Goal: Information Seeking & Learning: Learn about a topic

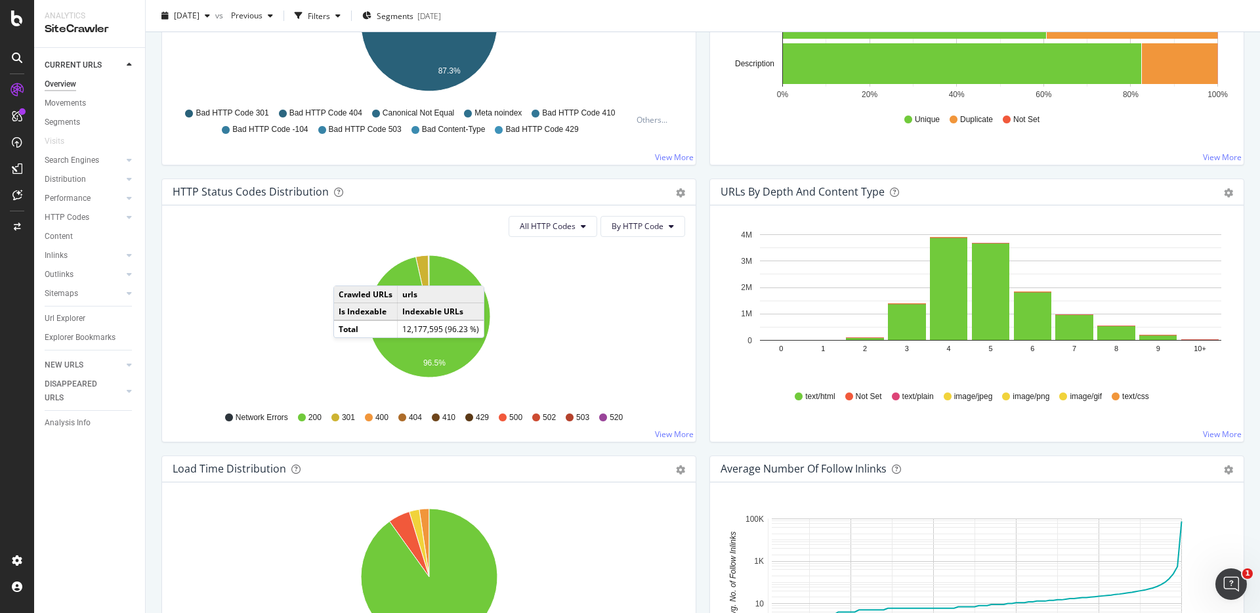
scroll to position [542, 0]
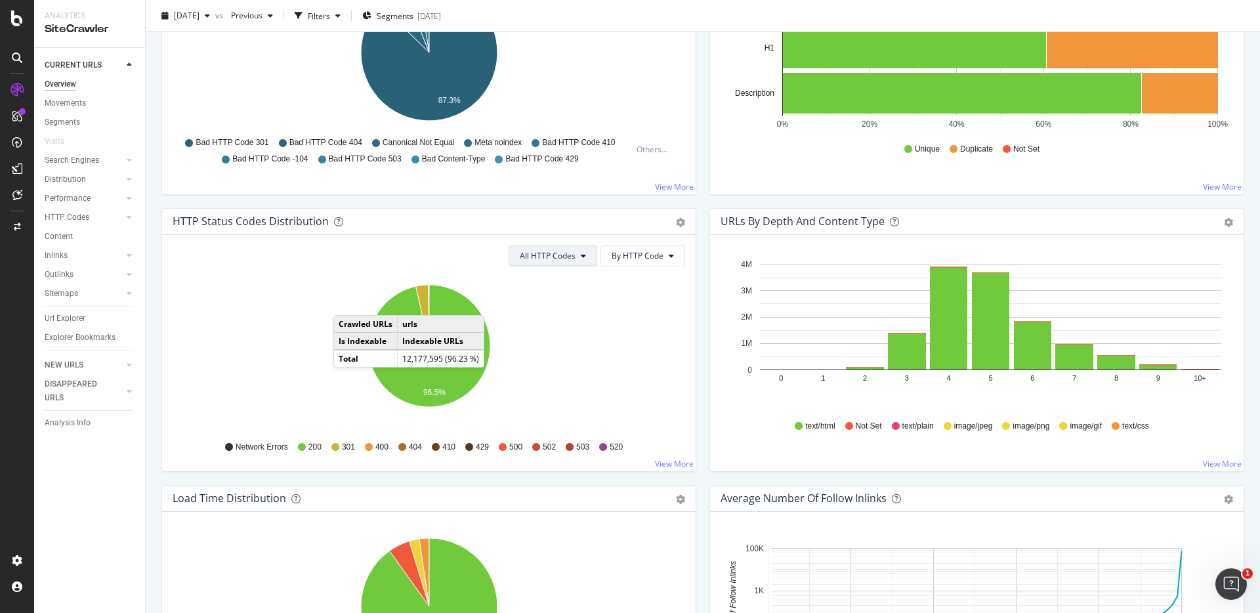
click at [542, 252] on span "All HTTP Codes" at bounding box center [548, 255] width 56 height 11
click at [555, 333] on span "Bad HTTP Codes" at bounding box center [555, 331] width 66 height 12
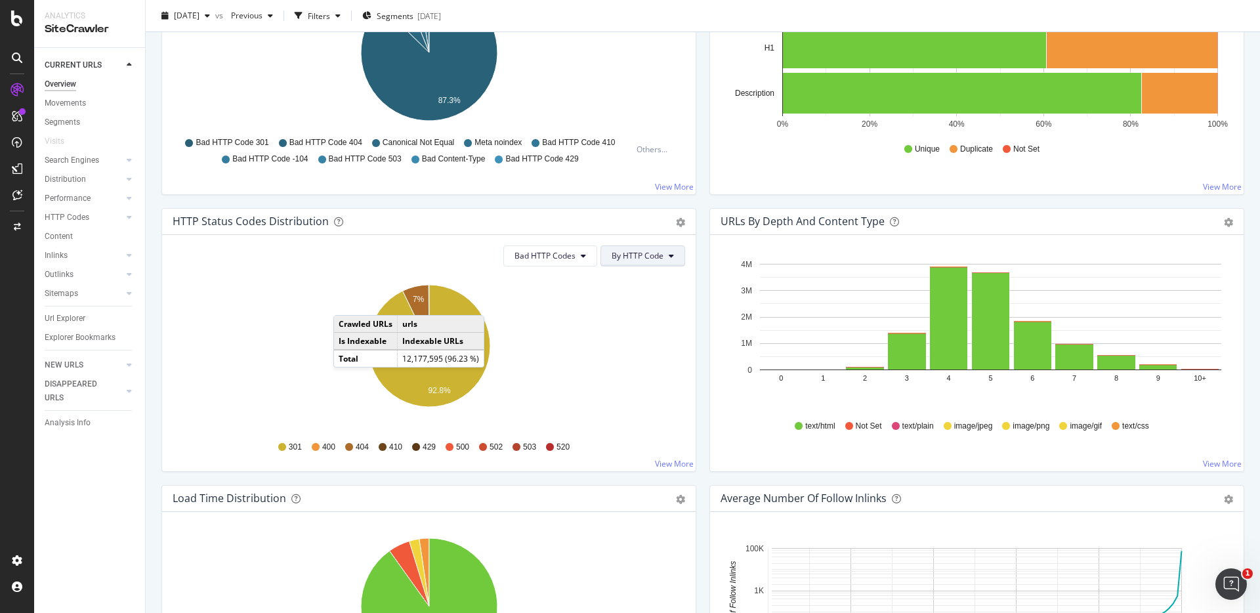
click at [636, 258] on span "By HTTP Code" at bounding box center [638, 255] width 52 height 11
click at [636, 287] on div "By Family" at bounding box center [638, 281] width 73 height 19
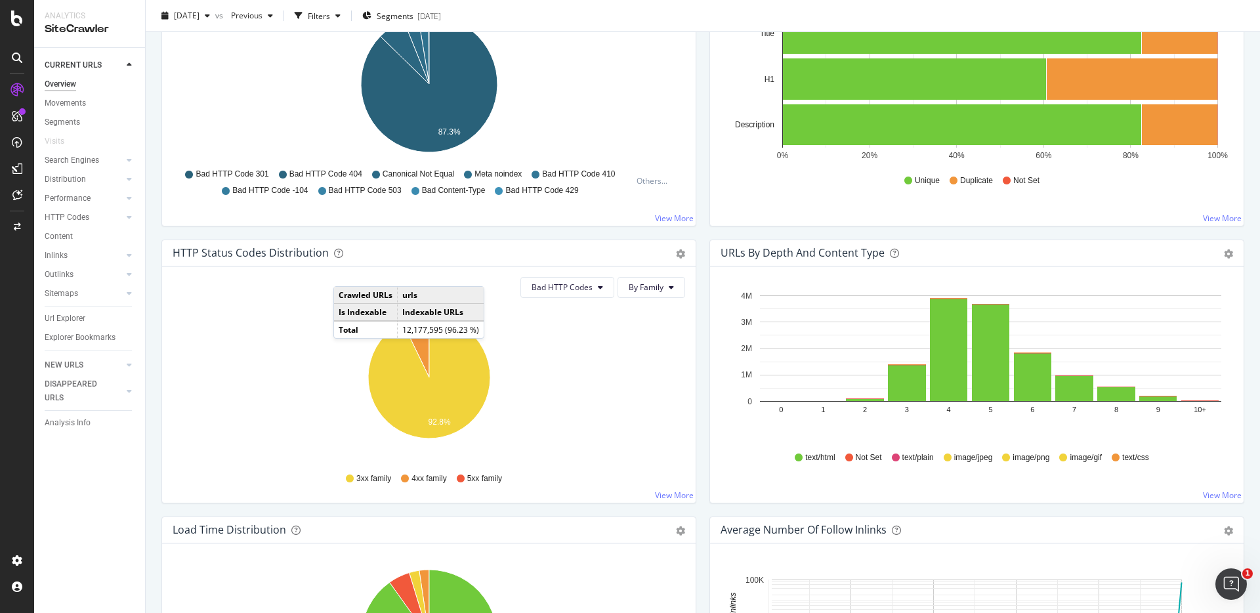
scroll to position [0, 0]
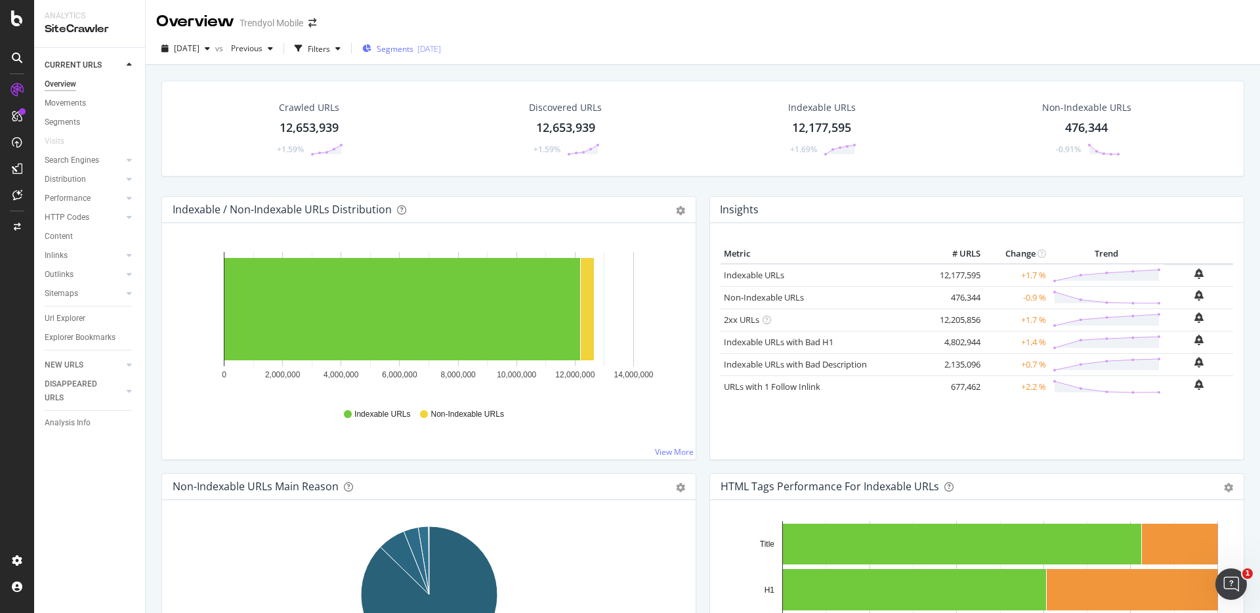
click at [413, 46] on span "Segments" at bounding box center [395, 48] width 37 height 11
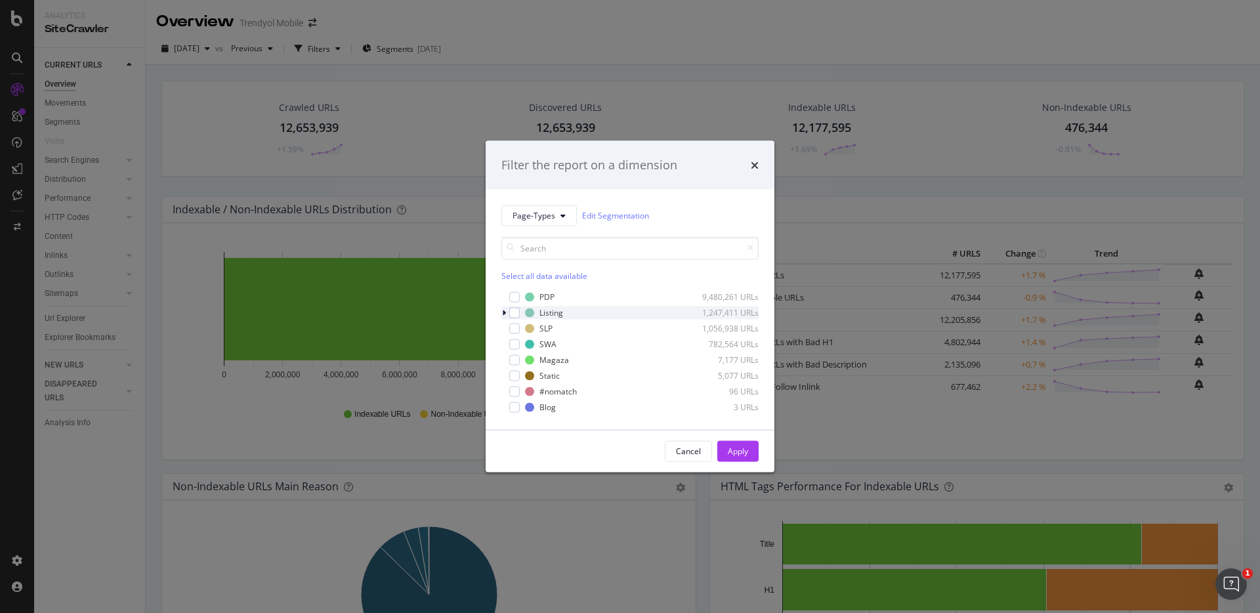
click at [504, 315] on icon "modal" at bounding box center [504, 312] width 4 height 8
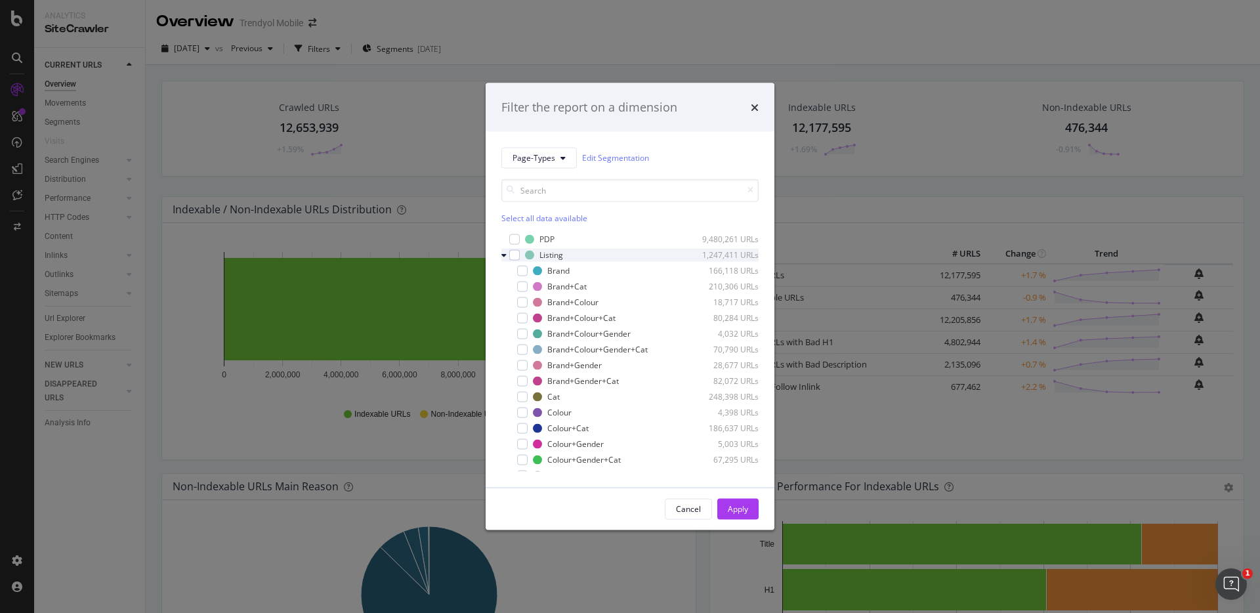
click at [504, 256] on icon "modal" at bounding box center [503, 255] width 5 height 8
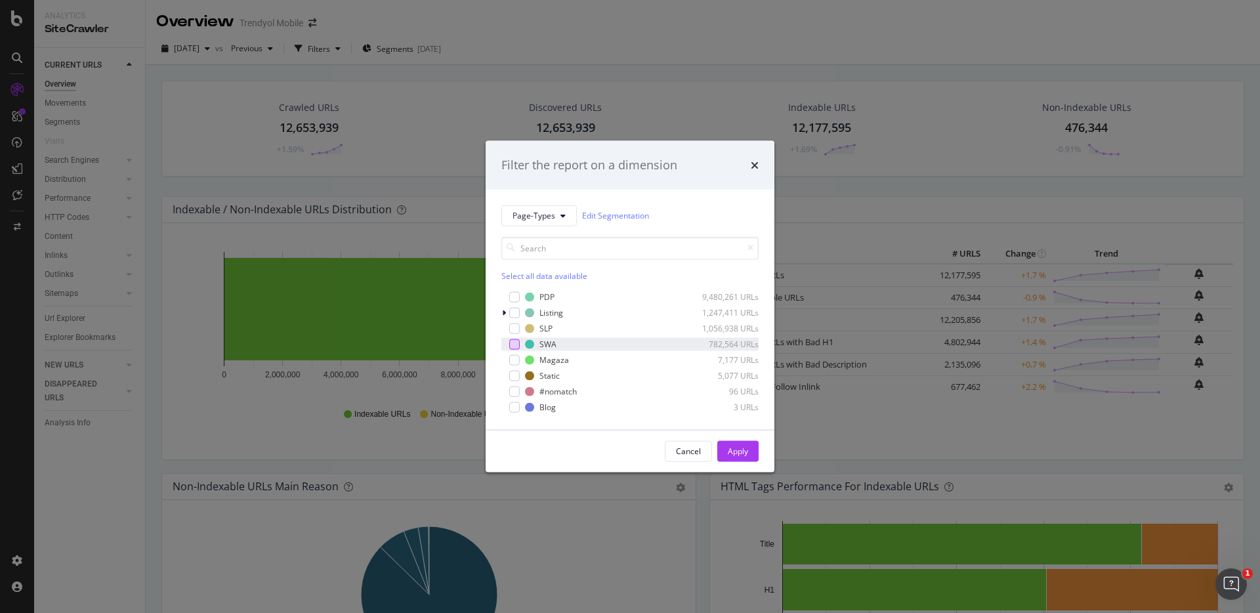
click at [513, 341] on div "modal" at bounding box center [514, 344] width 11 height 11
click at [515, 324] on div "modal" at bounding box center [514, 328] width 11 height 11
click at [515, 314] on div "modal" at bounding box center [514, 312] width 11 height 11
click at [736, 446] on div "Apply" at bounding box center [738, 451] width 20 height 11
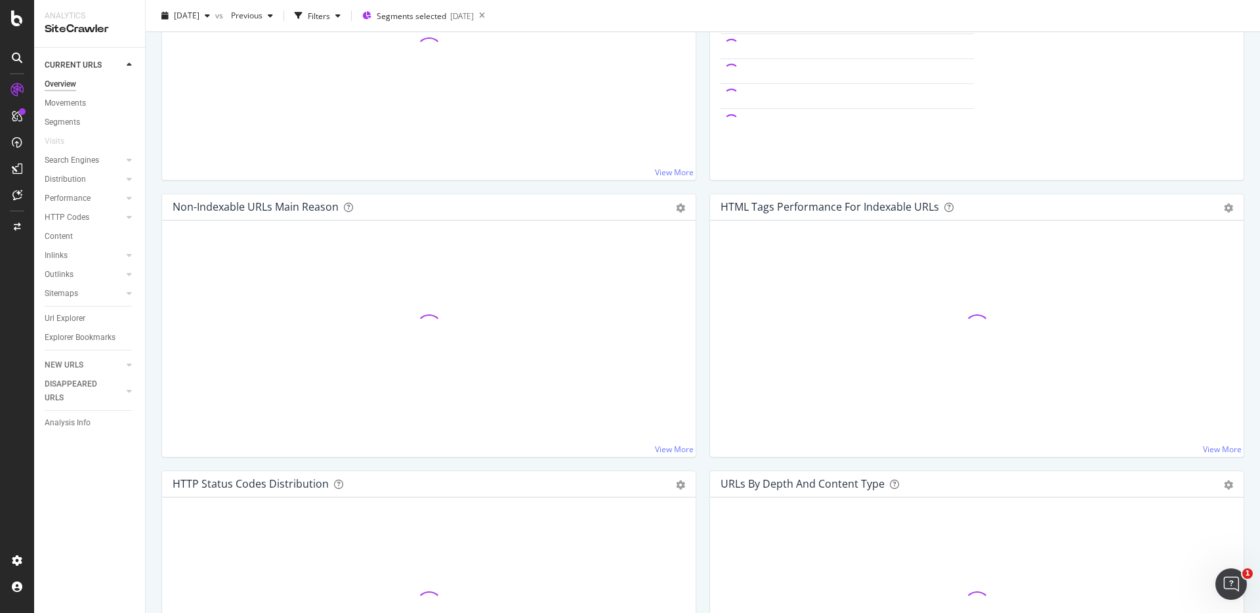
scroll to position [401, 0]
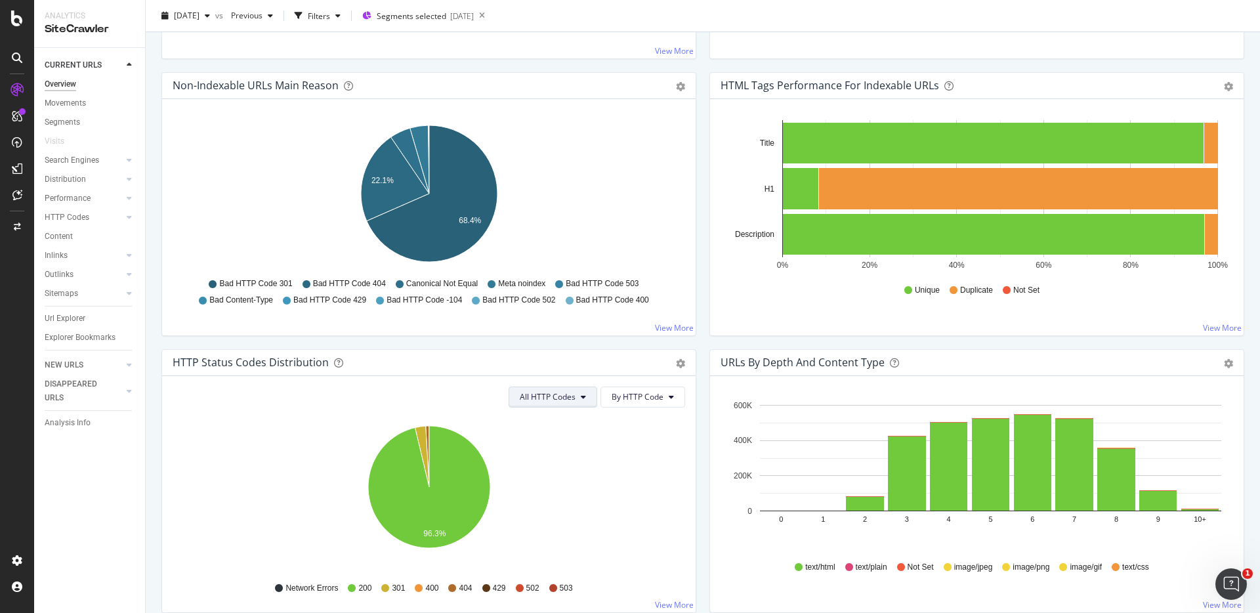
click at [522, 400] on span "All HTTP Codes" at bounding box center [548, 396] width 56 height 11
click at [542, 468] on span "Bad HTTP Codes" at bounding box center [555, 472] width 66 height 12
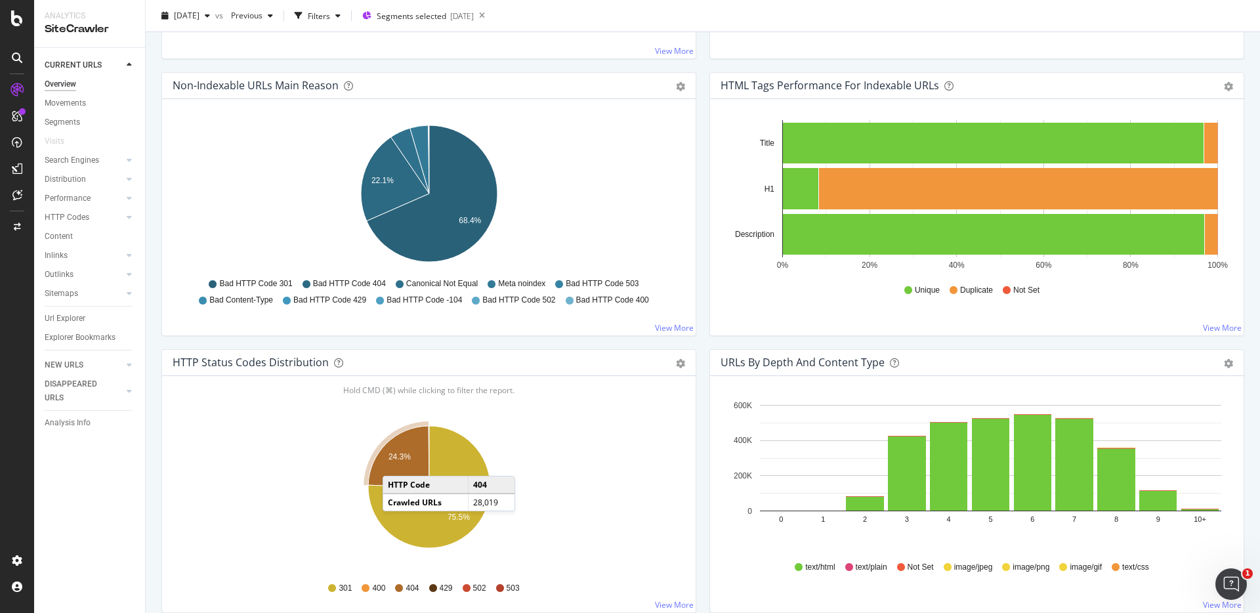
click at [396, 463] on icon "A chart." at bounding box center [398, 456] width 61 height 61
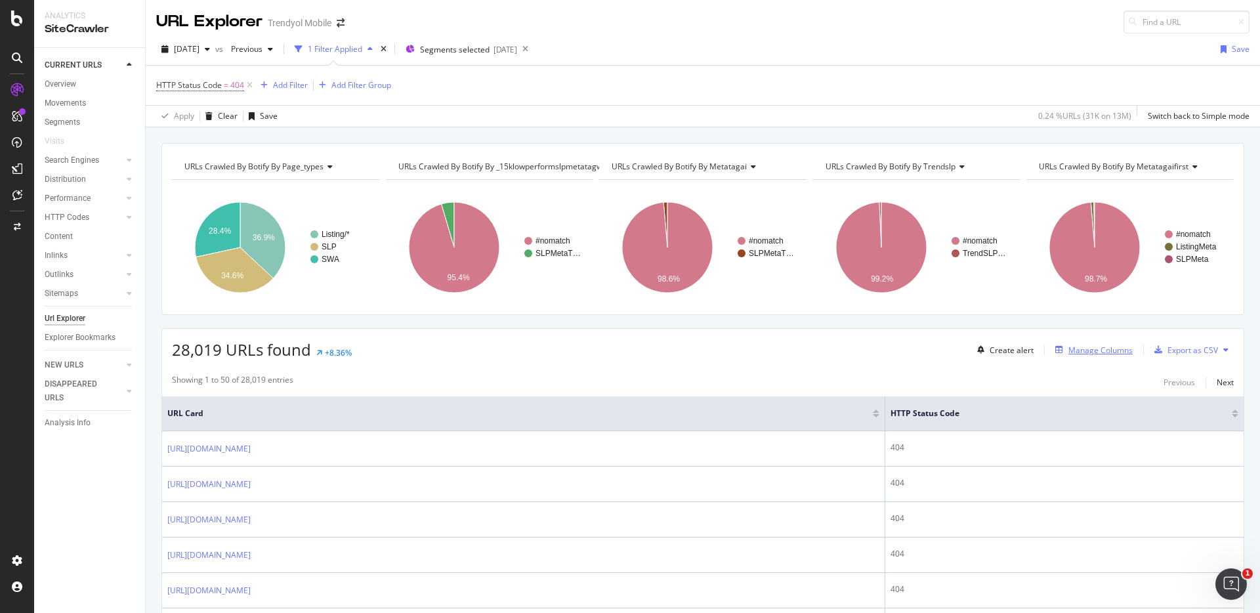
click at [1099, 351] on div "Manage Columns" at bounding box center [1100, 350] width 64 height 11
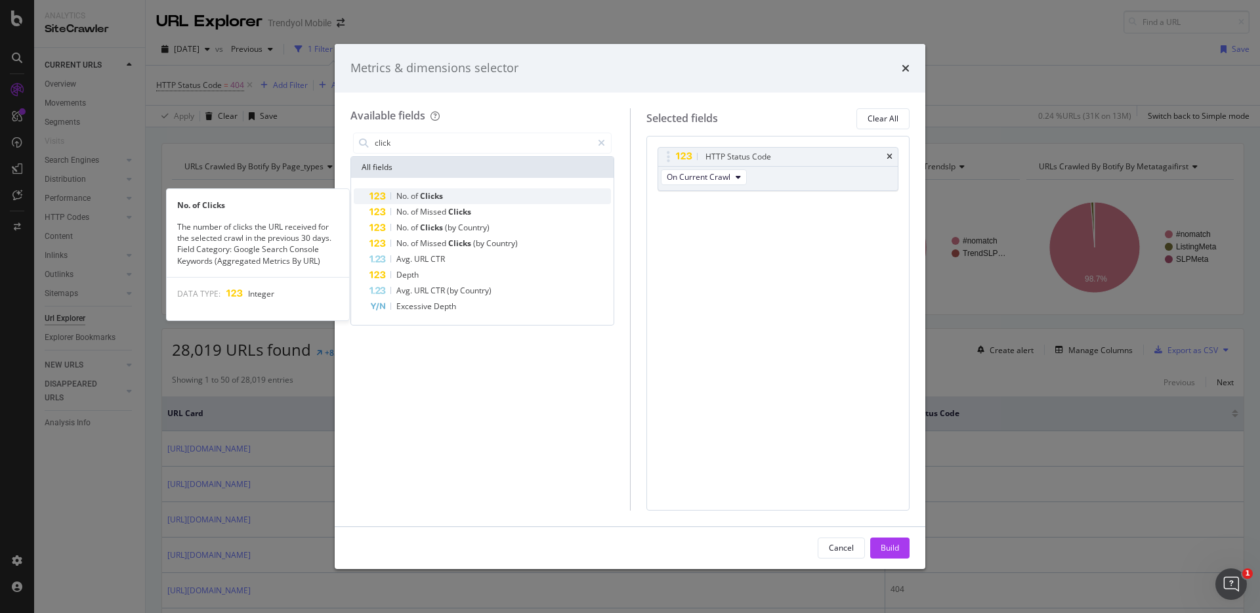
type input "click"
click at [469, 189] on div "No. of Clicks" at bounding box center [490, 196] width 242 height 16
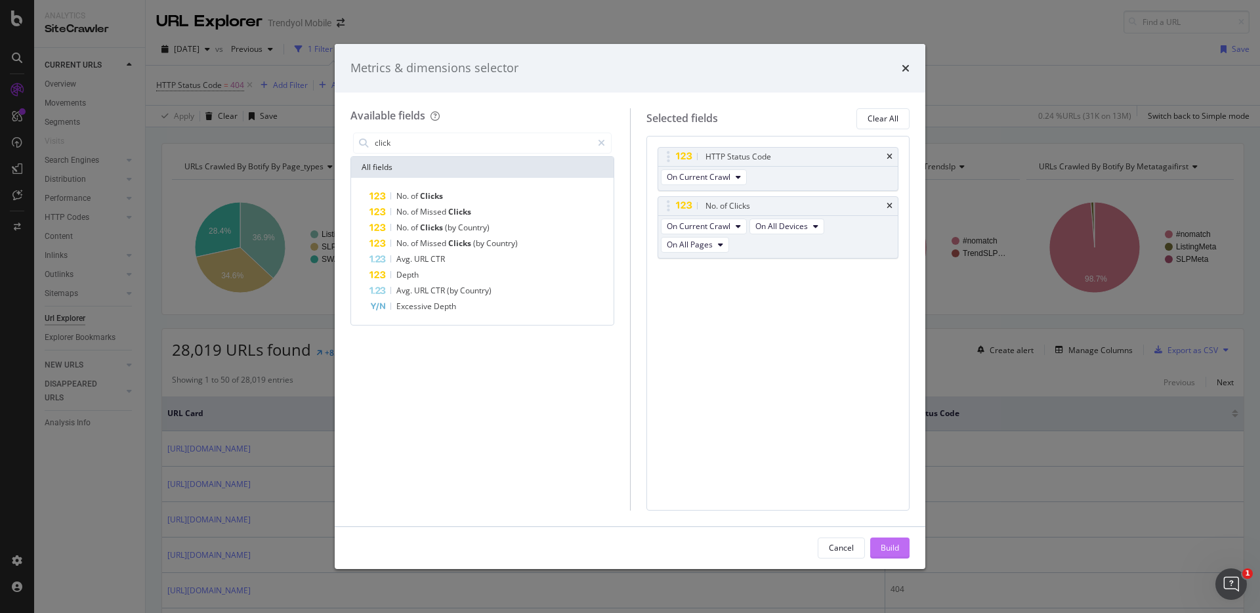
click at [894, 542] on div "Build" at bounding box center [890, 547] width 18 height 11
